Goal: Task Accomplishment & Management: Manage account settings

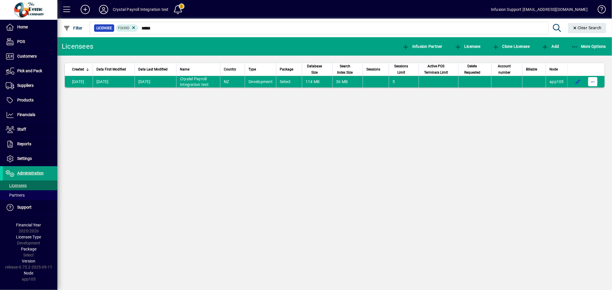
click at [591, 79] on span "button" at bounding box center [593, 82] width 14 height 14
click at [565, 94] on span "Request licensee be deleted" at bounding box center [563, 94] width 60 height 7
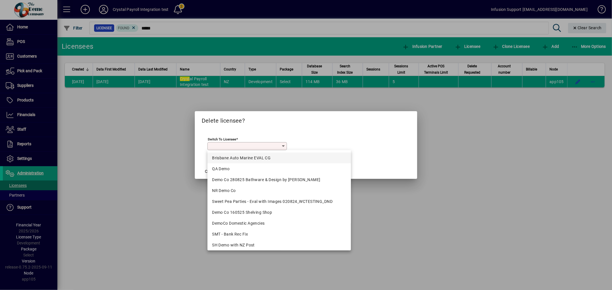
drag, startPoint x: 267, startPoint y: 157, endPoint x: 259, endPoint y: 168, distance: 13.6
click at [265, 160] on div "Brisbane Auto Marine EVAL CG" at bounding box center [279, 158] width 134 height 6
type input "**********"
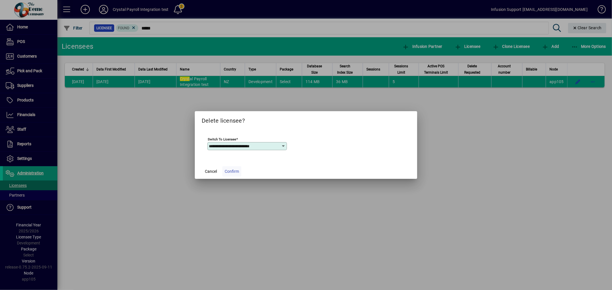
click at [232, 171] on span "Confirm" at bounding box center [232, 172] width 14 height 6
